Goal: Find specific page/section: Find specific page/section

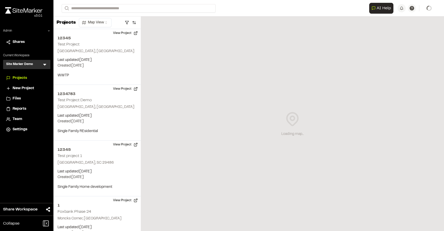
click at [45, 67] on div "Site Marker Demo SM Menu" at bounding box center [26, 64] width 47 height 9
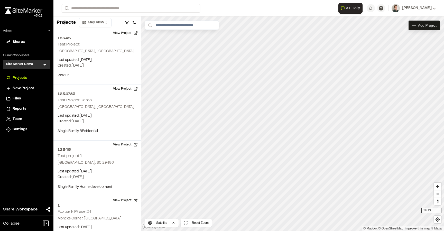
click at [45, 64] on icon at bounding box center [44, 65] width 3 height 2
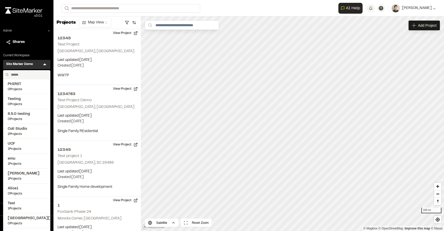
click at [20, 73] on input "text" at bounding box center [28, 74] width 39 height 9
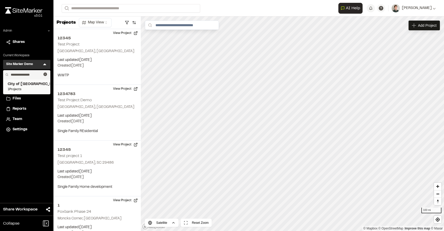
type input "**********"
click at [25, 89] on span "1 Projects" at bounding box center [27, 89] width 38 height 5
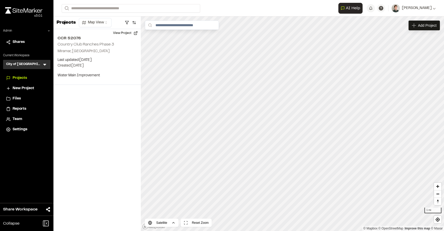
click at [16, 121] on span "Team" at bounding box center [18, 119] width 10 height 6
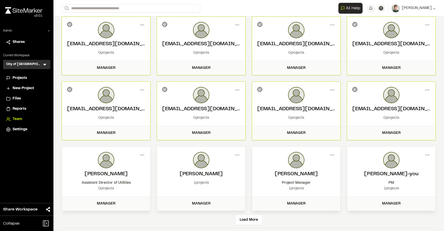
scroll to position [28, 0]
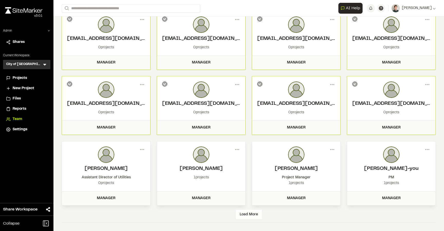
click at [250, 215] on div "Load More" at bounding box center [249, 215] width 26 height 10
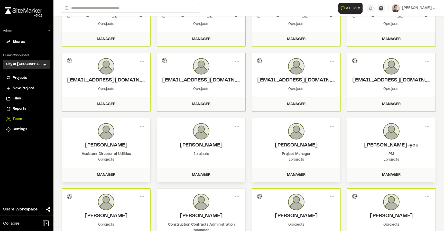
scroll to position [0, 0]
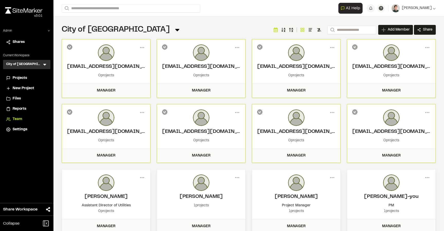
click at [16, 79] on span "Projects" at bounding box center [20, 78] width 14 height 6
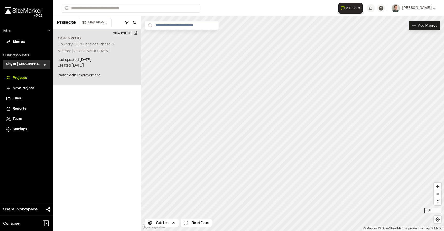
click at [126, 32] on button "View Project" at bounding box center [125, 33] width 31 height 8
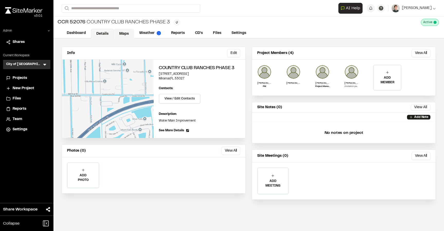
click at [125, 34] on link "Maps" at bounding box center [124, 34] width 20 height 10
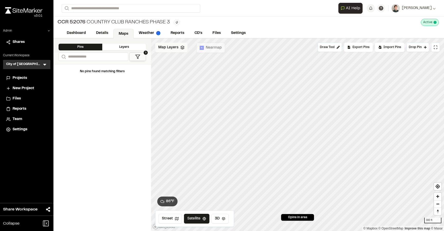
click at [177, 50] on span "Map Layers" at bounding box center [168, 48] width 20 height 6
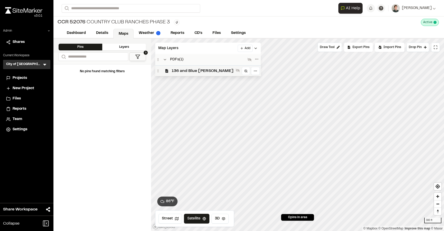
click at [180, 69] on span "136 and Blue Gill" at bounding box center [203, 71] width 62 height 6
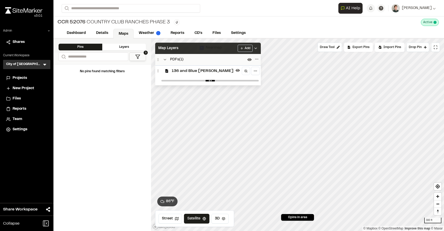
click at [185, 48] on div "Map Layers Add" at bounding box center [208, 48] width 106 height 11
